Goal: Task Accomplishment & Management: Complete application form

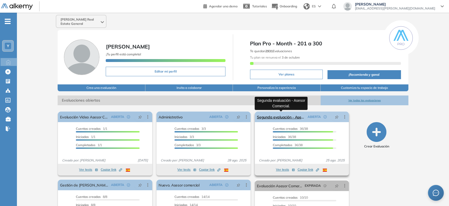
click at [284, 117] on link "Segunda evaluación - Asesor Comercial." at bounding box center [281, 117] width 49 height 11
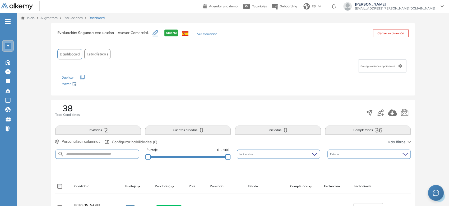
click at [30, 15] on div "Inicio Alkymetrics Evaluaciones Dashboard" at bounding box center [233, 18] width 432 height 11
click at [29, 17] on link "Inicio" at bounding box center [27, 18] width 13 height 5
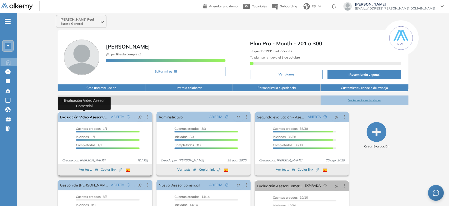
click at [85, 116] on link "Evaluación Video Asesor Comercial" at bounding box center [84, 117] width 49 height 11
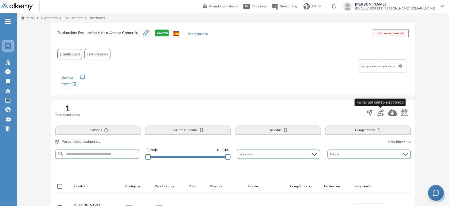
click at [380, 115] on icon "button" at bounding box center [380, 113] width 6 height 6
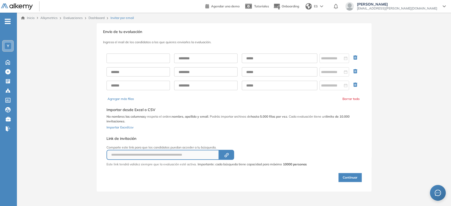
click at [134, 54] on input "text" at bounding box center [137, 59] width 63 height 10
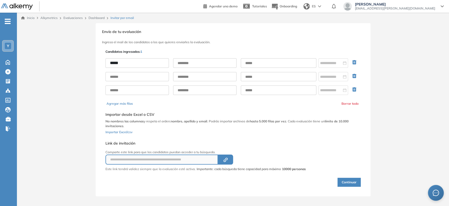
type input "*****"
type input "********"
click at [257, 64] on input "text" at bounding box center [279, 63] width 76 height 10
paste input "**********"
drag, startPoint x: 247, startPoint y: 63, endPoint x: 245, endPoint y: 59, distance: 4.6
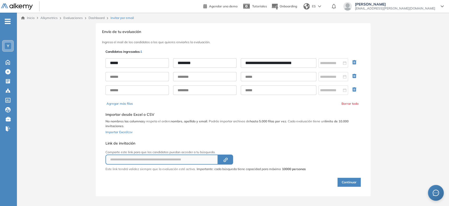
click at [243, 60] on input "**********" at bounding box center [279, 63] width 76 height 10
type input "**********"
click at [252, 109] on div "Selecciona el documento que quieres importar Agregar Importar desde Excel o CSV…" at bounding box center [232, 122] width 255 height 29
click at [239, 115] on div "**********" at bounding box center [232, 117] width 257 height 139
drag, startPoint x: 239, startPoint y: 113, endPoint x: 277, endPoint y: 150, distance: 53.1
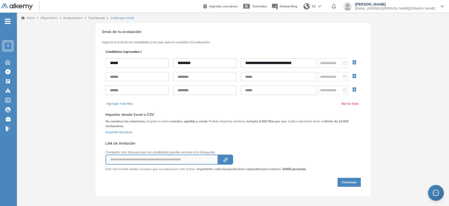
click at [277, 150] on div "**********" at bounding box center [205, 155] width 200 height 32
click at [356, 181] on button "Continuar" at bounding box center [348, 182] width 23 height 9
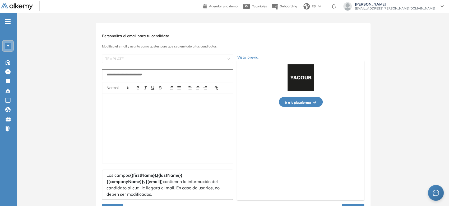
type input "**********"
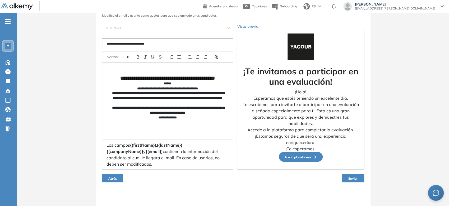
scroll to position [32, 0]
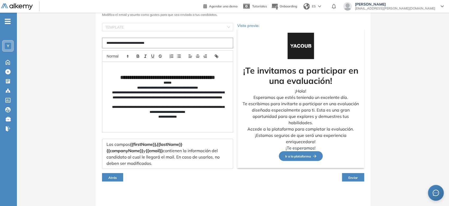
click at [110, 180] on button "Atrás" at bounding box center [112, 177] width 21 height 8
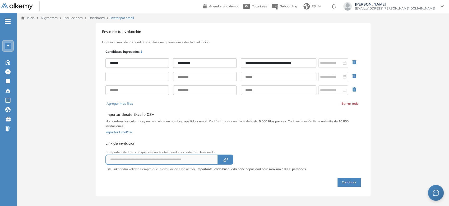
click at [122, 79] on input "text" at bounding box center [136, 77] width 63 height 10
type input "**********"
type input "******"
click at [266, 75] on input "text" at bounding box center [279, 77] width 76 height 10
paste input "**********"
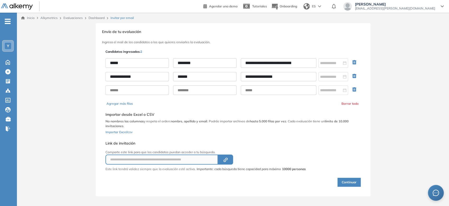
click at [245, 78] on input "**********" at bounding box center [279, 77] width 76 height 10
type input "**********"
click at [304, 137] on div "Selecciona el documento que quieres importar Agregar Importar desde Excel o CSV…" at bounding box center [232, 122] width 255 height 29
click at [342, 183] on button "Continuar" at bounding box center [348, 182] width 23 height 9
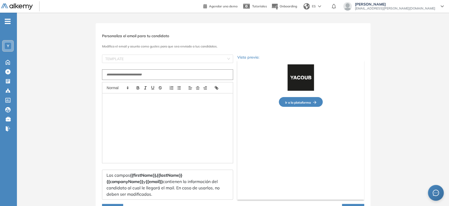
type input "**********"
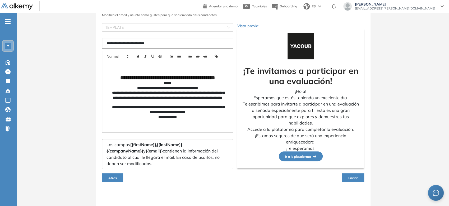
scroll to position [32, 0]
click at [349, 177] on span "Enviar" at bounding box center [353, 178] width 10 height 4
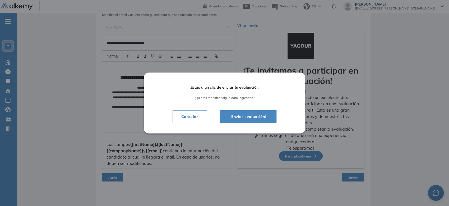
click at [258, 122] on button "¡Enviar evaluación!" at bounding box center [248, 116] width 57 height 13
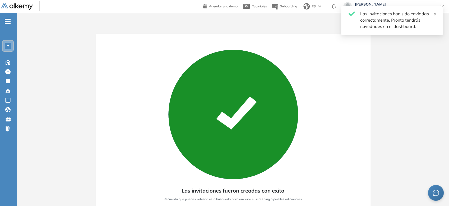
click at [7, 8] on img at bounding box center [17, 6] width 32 height 7
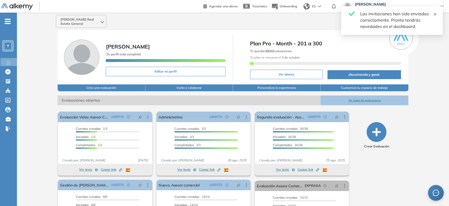
click at [433, 14] on icon "close" at bounding box center [435, 14] width 4 height 4
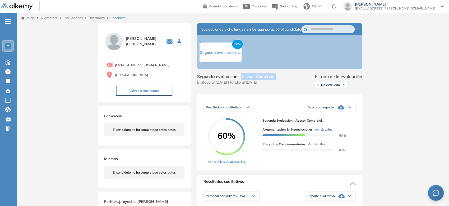
drag, startPoint x: 241, startPoint y: 82, endPoint x: 275, endPoint y: 81, distance: 33.8
click at [275, 80] on span "Segunda evaluación - Asesor Comercial." at bounding box center [237, 76] width 80 height 6
click at [326, 110] on div "Descargar reporte" at bounding box center [330, 107] width 50 height 11
click at [316, 105] on div "Resultados cuantitativos Resultados cuantitativos Resultados relativos Descarga…" at bounding box center [279, 133] width 165 height 76
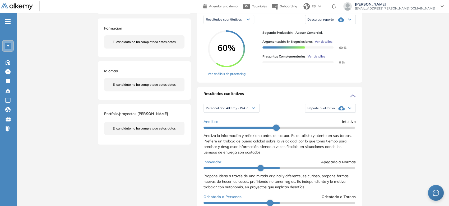
click at [318, 110] on span "Reporte cualitativo" at bounding box center [320, 108] width 27 height 4
click at [321, 120] on div "Reporte con Afinidad AI" at bounding box center [330, 118] width 50 height 10
click at [320, 121] on li "Reporte con Afinidad AI" at bounding box center [323, 117] width 32 height 5
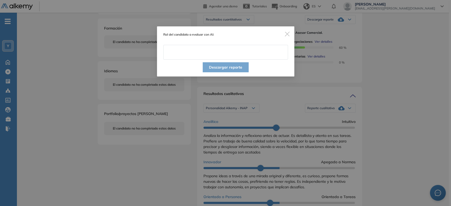
click at [213, 53] on input "text" at bounding box center [225, 52] width 125 height 15
paste input "**********"
type input "**********"
click at [219, 66] on button "Descargar reporte" at bounding box center [226, 67] width 46 height 10
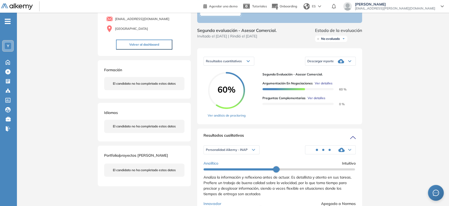
scroll to position [0, 0]
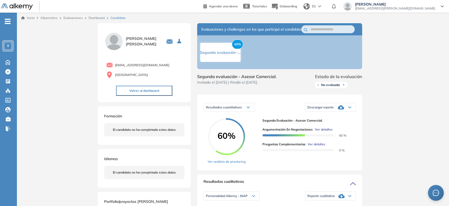
click at [333, 110] on span "Descargar reporte" at bounding box center [320, 107] width 26 height 4
click at [335, 129] on li "Descargar informe resumido" at bounding box center [326, 126] width 39 height 5
click at [340, 87] on span "No evaluado" at bounding box center [330, 85] width 19 height 4
click at [333, 108] on li "Evaluado" at bounding box center [327, 104] width 12 height 5
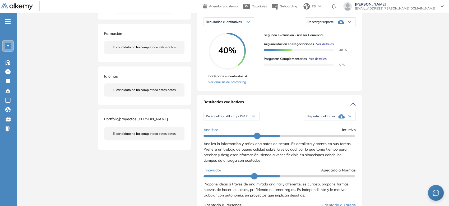
scroll to position [88, 0]
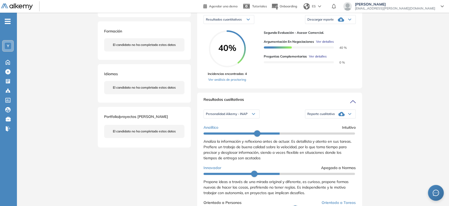
click at [315, 22] on span "Descargar reporte" at bounding box center [320, 19] width 26 height 4
click at [322, 116] on span "Reporte cualitativo" at bounding box center [320, 114] width 27 height 4
click at [321, 127] on li "Reporte con Afinidad AI" at bounding box center [323, 123] width 32 height 5
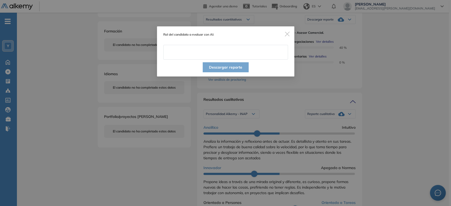
click at [240, 56] on input "text" at bounding box center [225, 52] width 125 height 15
paste input "text"
click at [232, 54] on input "text" at bounding box center [225, 52] width 125 height 15
click at [286, 32] on img "Close" at bounding box center [287, 34] width 5 height 5
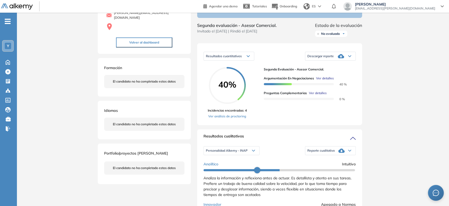
scroll to position [0, 0]
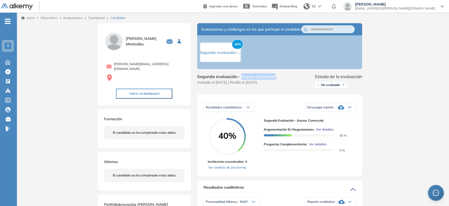
drag, startPoint x: 242, startPoint y: 83, endPoint x: 276, endPoint y: 80, distance: 34.0
click at [276, 80] on span "Segunda evaluación - Asesor Comercial." at bounding box center [237, 76] width 80 height 6
copy span "Asesor Comercial"
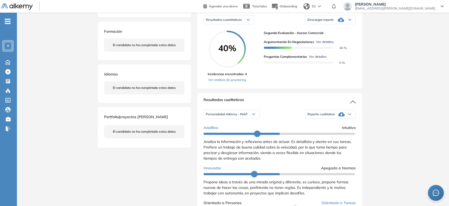
scroll to position [88, 0]
click at [328, 116] on span "Reporte cualitativo" at bounding box center [320, 114] width 27 height 4
click at [327, 127] on li "Reporte con Afinidad AI" at bounding box center [323, 123] width 32 height 5
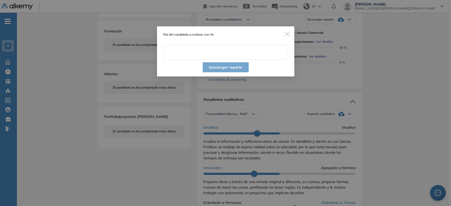
click at [213, 51] on input "text" at bounding box center [225, 52] width 125 height 15
paste input "**********"
type input "**********"
click at [216, 70] on button "Descargar reporte" at bounding box center [226, 67] width 46 height 10
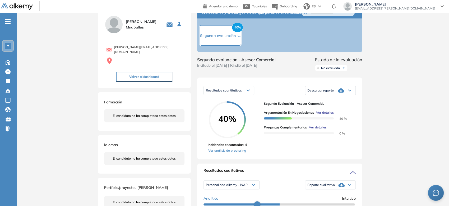
scroll to position [0, 0]
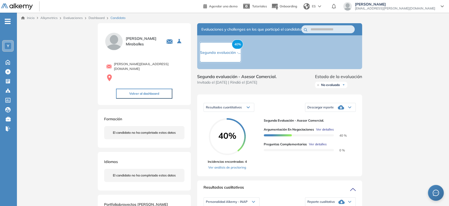
click at [323, 109] on div "Descargar reporte" at bounding box center [330, 107] width 50 height 11
click at [325, 129] on li "Descargar informe resumido" at bounding box center [326, 126] width 39 height 5
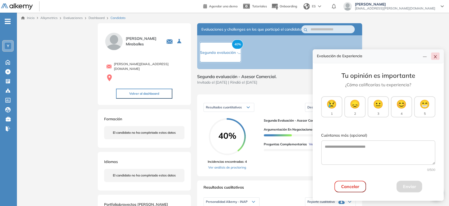
click at [437, 56] on icon "close" at bounding box center [435, 57] width 4 height 4
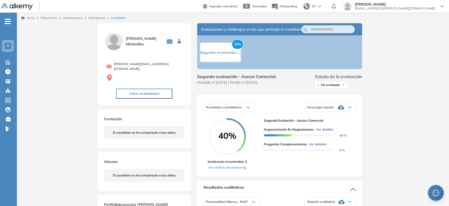
click at [330, 87] on span "No evaluado" at bounding box center [330, 85] width 19 height 4
click at [330, 108] on li "Evaluado" at bounding box center [327, 104] width 12 height 5
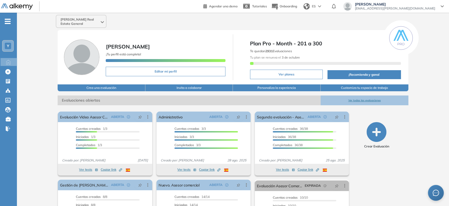
click at [23, 9] on img at bounding box center [17, 6] width 32 height 7
click at [9, 20] on span "-" at bounding box center [8, 21] width 6 height 4
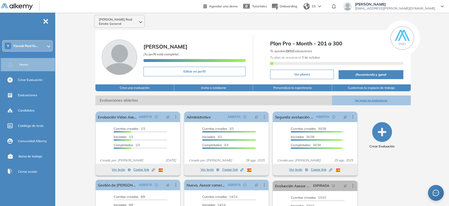
click at [25, 67] on div "Home" at bounding box center [36, 64] width 35 height 9
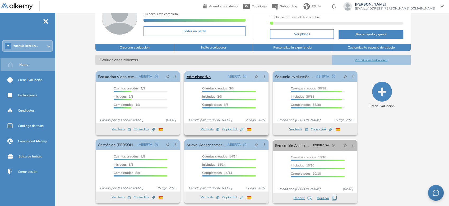
scroll to position [44, 0]
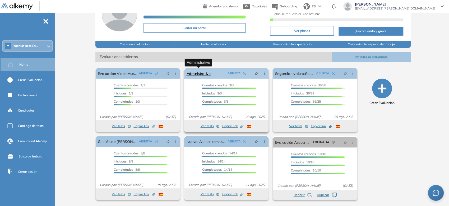
click at [205, 70] on link "Administrativo" at bounding box center [198, 73] width 24 height 11
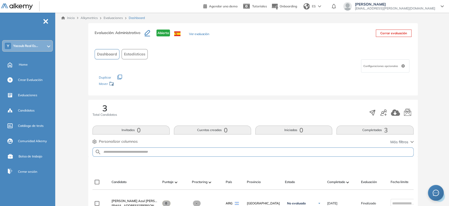
click at [73, 14] on div "Inicio Alkymetrics Evaluaciones Dashboard" at bounding box center [253, 18] width 392 height 11
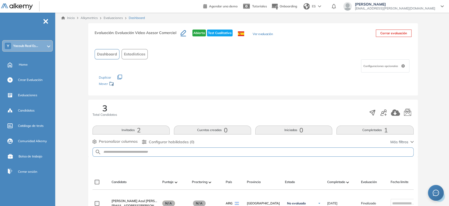
click at [71, 17] on link "Inicio" at bounding box center [67, 18] width 13 height 5
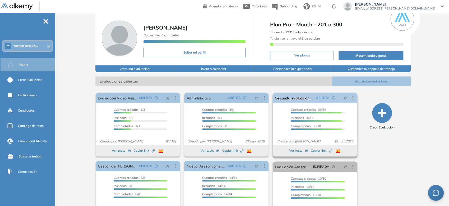
scroll to position [44, 0]
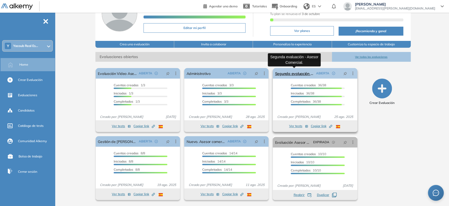
click at [297, 69] on link "Segunda evaluación - Asesor Comercial." at bounding box center [294, 73] width 39 height 11
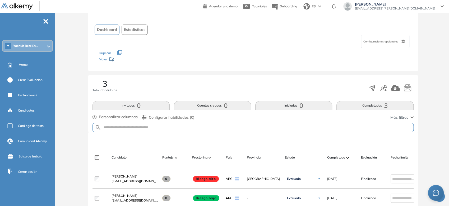
scroll to position [88, 0]
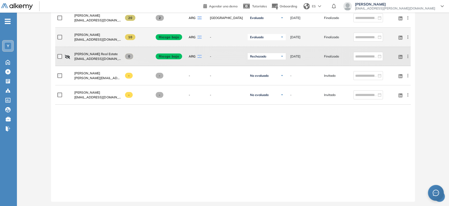
scroll to position [827, 0]
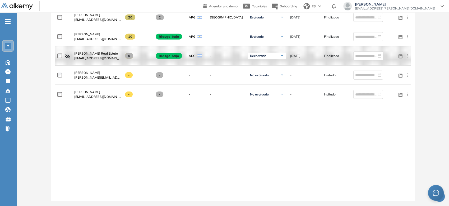
click at [9, 23] on span "-" at bounding box center [8, 21] width 6 height 4
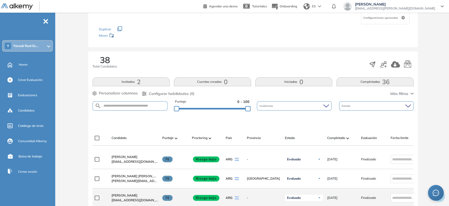
scroll to position [0, 0]
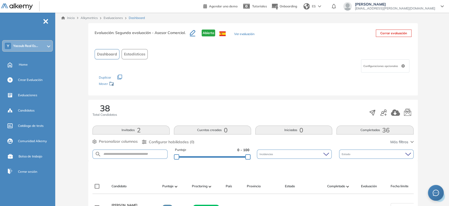
click at [67, 18] on link "Inicio" at bounding box center [67, 18] width 13 height 5
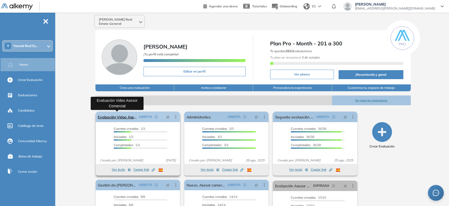
click at [104, 119] on link "Evaluación Video Asesor Comercial" at bounding box center [117, 117] width 39 height 11
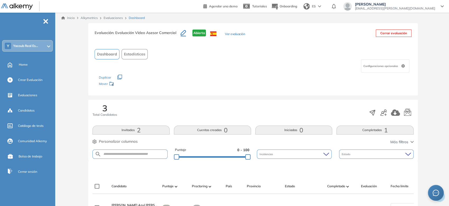
click at [69, 18] on link "Inicio" at bounding box center [67, 18] width 13 height 5
